Goal: Navigation & Orientation: Find specific page/section

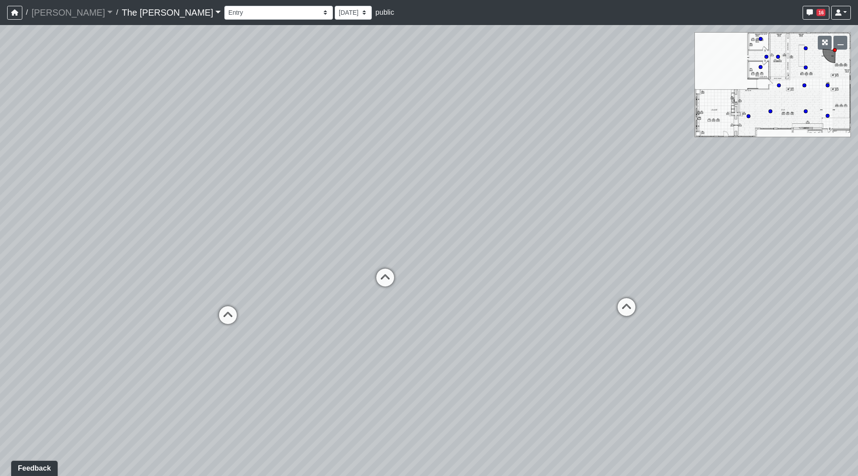
drag, startPoint x: 396, startPoint y: 212, endPoint x: 536, endPoint y: 213, distance: 140.3
click at [666, 212] on div "Loading... Paseo Pedestrian Walkway 9 Loading... Paseo Pedestrian Walkway 10 Lo…" at bounding box center [429, 250] width 858 height 451
drag, startPoint x: 389, startPoint y: 208, endPoint x: 147, endPoint y: 209, distance: 241.8
click at [147, 204] on div "Loading... Paseo Pedestrian Walkway 9 Loading... Paseo Pedestrian Walkway 10 Lo…" at bounding box center [429, 250] width 858 height 451
drag, startPoint x: 497, startPoint y: 117, endPoint x: 143, endPoint y: 143, distance: 354.1
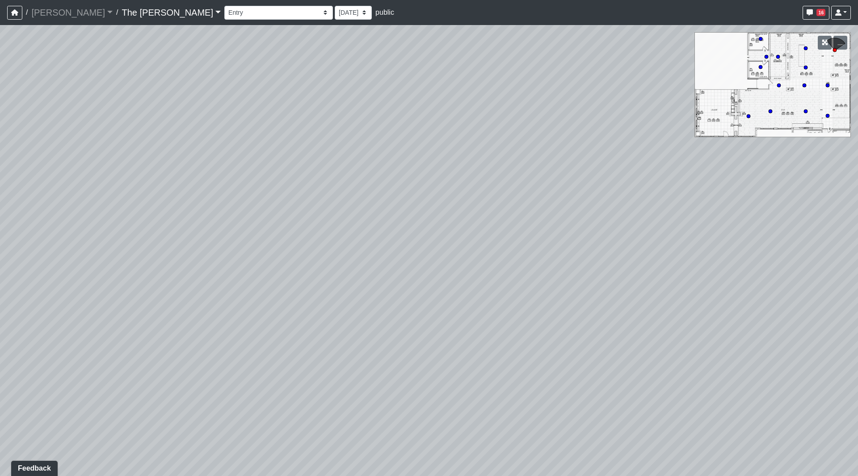
click at [82, 132] on div "Loading... Paseo Pedestrian Walkway 9 Loading... Paseo Pedestrian Walkway 10 Lo…" at bounding box center [429, 250] width 858 height 451
drag, startPoint x: 566, startPoint y: 163, endPoint x: 333, endPoint y: 160, distance: 232.9
click at [320, 158] on div "Loading... Paseo Pedestrian Walkway 9 Loading... Paseo Pedestrian Walkway 10 Lo…" at bounding box center [429, 250] width 858 height 451
drag, startPoint x: 666, startPoint y: 199, endPoint x: 217, endPoint y: 165, distance: 449.6
click at [218, 165] on div "Loading... Paseo Pedestrian Walkway 9 Loading... Paseo Pedestrian Walkway 10 Lo…" at bounding box center [429, 250] width 858 height 451
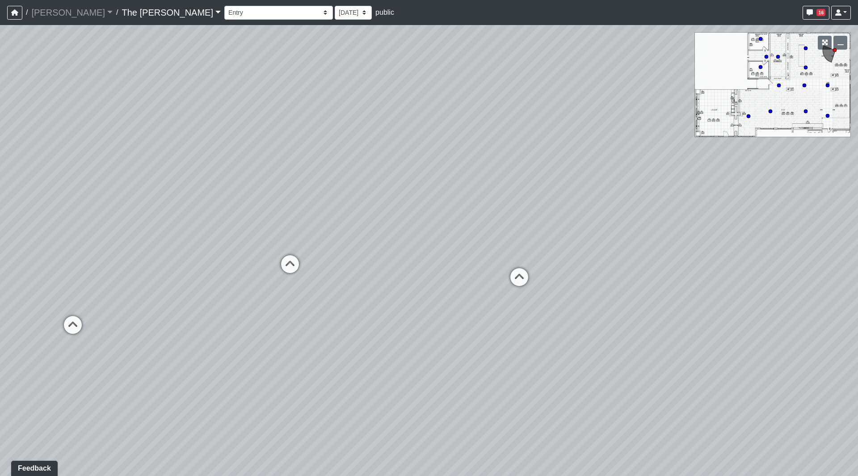
drag, startPoint x: 396, startPoint y: 189, endPoint x: 215, endPoint y: 184, distance: 181.5
click at [217, 183] on div "Loading... Paseo Pedestrian Walkway 9 Loading... Paseo Pedestrian Walkway 10 Lo…" at bounding box center [429, 250] width 858 height 451
drag, startPoint x: 268, startPoint y: 196, endPoint x: 92, endPoint y: 196, distance: 176.6
click at [119, 196] on div "Loading... Paseo Pedestrian Walkway 9 Loading... Paseo Pedestrian Walkway 10 Lo…" at bounding box center [429, 250] width 858 height 451
drag, startPoint x: 279, startPoint y: 296, endPoint x: 270, endPoint y: 304, distance: 12.4
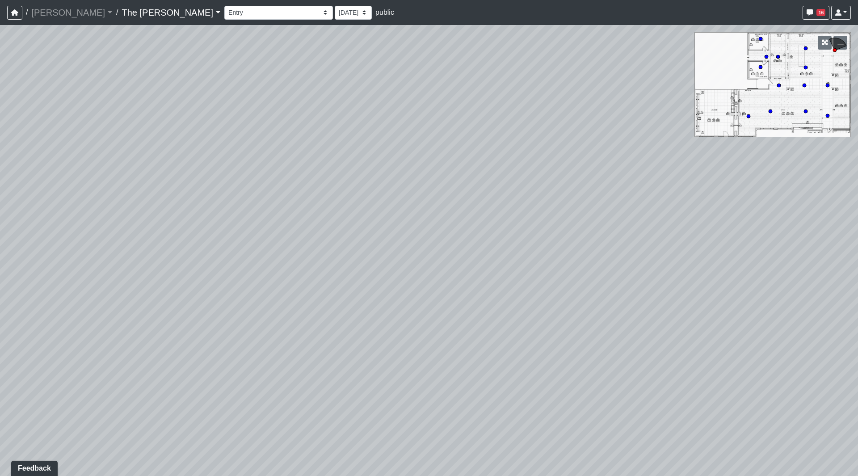
click at [269, 304] on div "Loading... Paseo Pedestrian Walkway 9 Loading... Paseo Pedestrian Walkway 10 Lo…" at bounding box center [429, 250] width 858 height 451
drag, startPoint x: 313, startPoint y: 229, endPoint x: 603, endPoint y: 159, distance: 297.9
click at [603, 160] on div "Loading... Paseo Pedestrian Walkway 9 Loading... Paseo Pedestrian Walkway 10 Lo…" at bounding box center [429, 250] width 858 height 451
drag, startPoint x: 510, startPoint y: 147, endPoint x: 351, endPoint y: 150, distance: 159.6
click at [351, 150] on div "Loading... Paseo Pedestrian Walkway 9 Loading... Paseo Pedestrian Walkway 10 Lo…" at bounding box center [429, 250] width 858 height 451
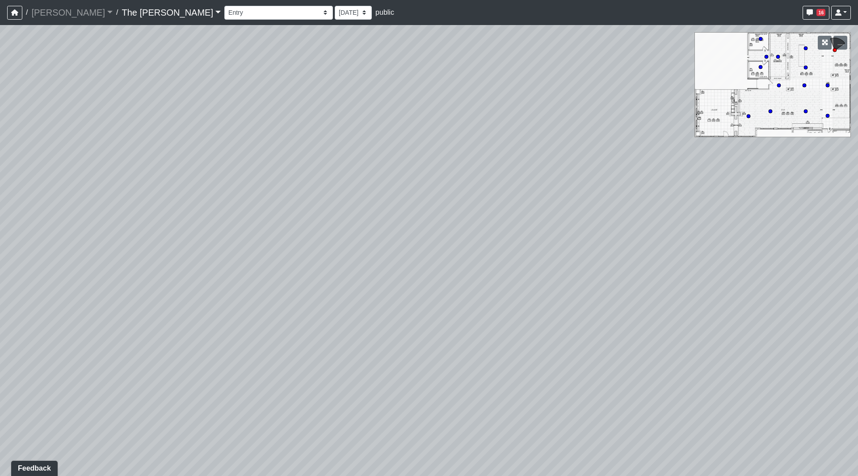
drag, startPoint x: 590, startPoint y: 147, endPoint x: 441, endPoint y: 176, distance: 151.7
click at [447, 188] on div "Loading... Paseo Pedestrian Walkway 9 Loading... Paseo Pedestrian Walkway 10 Lo…" at bounding box center [429, 250] width 858 height 451
drag, startPoint x: 283, startPoint y: 197, endPoint x: 776, endPoint y: 192, distance: 492.6
click at [735, 195] on div "Loading... Paseo Pedestrian Walkway 9 Loading... Paseo Pedestrian Walkway 10 Lo…" at bounding box center [429, 250] width 858 height 451
drag, startPoint x: 622, startPoint y: 183, endPoint x: 291, endPoint y: 266, distance: 340.6
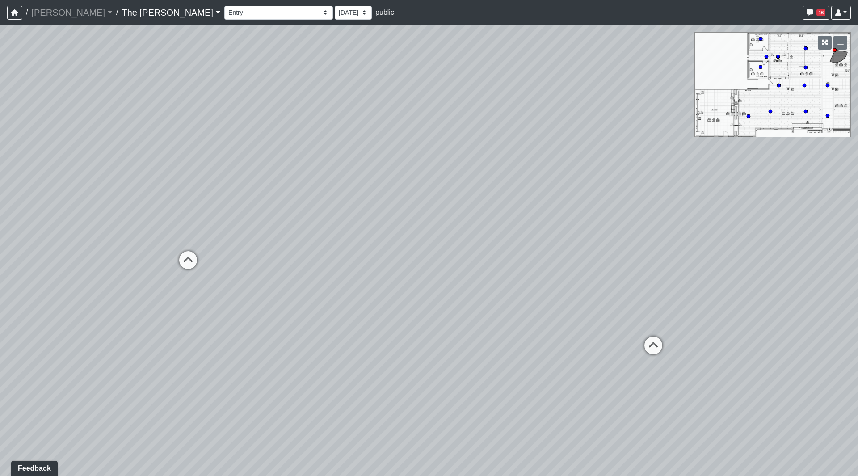
click at [286, 265] on div "Loading... Paseo Pedestrian Walkway 9 Loading... Paseo Pedestrian Walkway 10 Lo…" at bounding box center [429, 250] width 858 height 451
drag, startPoint x: 544, startPoint y: 210, endPoint x: 250, endPoint y: 99, distance: 313.5
click at [251, 99] on div "Loading... Paseo Pedestrian Walkway 9 Loading... Paseo Pedestrian Walkway 10 Lo…" at bounding box center [429, 250] width 858 height 451
click at [320, 286] on icon at bounding box center [322, 290] width 27 height 27
click at [358, 292] on icon at bounding box center [361, 298] width 27 height 27
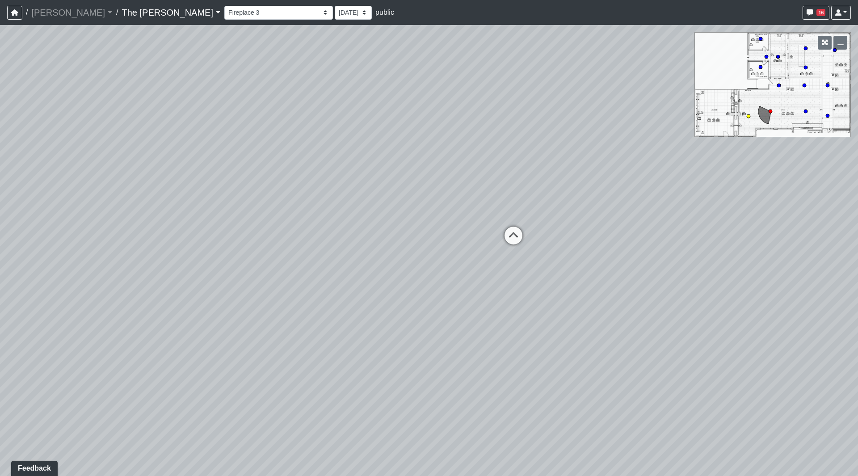
click at [505, 230] on icon at bounding box center [513, 240] width 27 height 27
select select "wWwpxM19n65o3VFoKbGFk1"
drag, startPoint x: 308, startPoint y: 219, endPoint x: 628, endPoint y: 183, distance: 323.0
click at [646, 185] on div "Loading... Paseo Pedestrian Walkway 9 Loading... Paseo Pedestrian Walkway 10 Lo…" at bounding box center [429, 250] width 858 height 451
